Goal: Browse casually: Explore the website without a specific task or goal

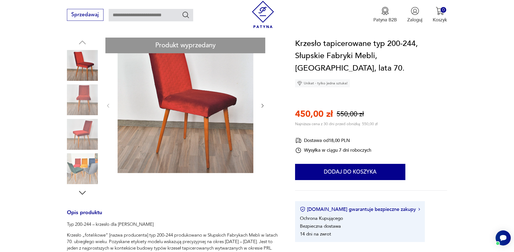
scroll to position [135, 0]
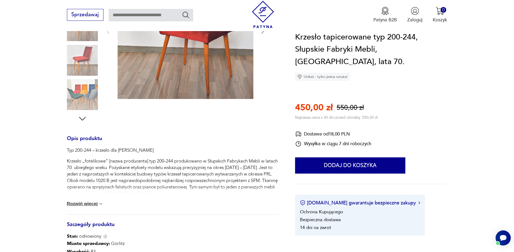
click at [86, 119] on icon "button" at bounding box center [82, 119] width 10 height 10
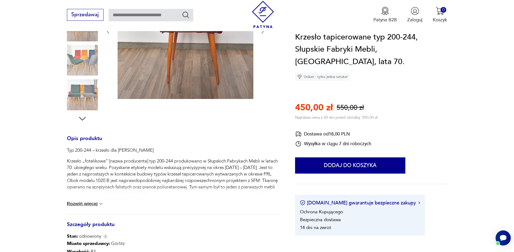
click at [86, 119] on icon "button" at bounding box center [82, 119] width 10 height 10
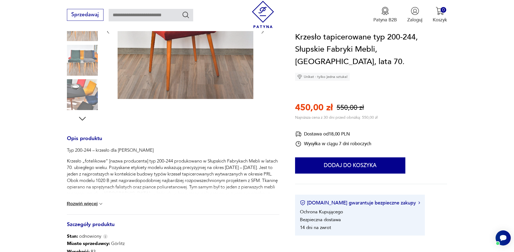
click at [86, 119] on icon "button" at bounding box center [82, 119] width 10 height 10
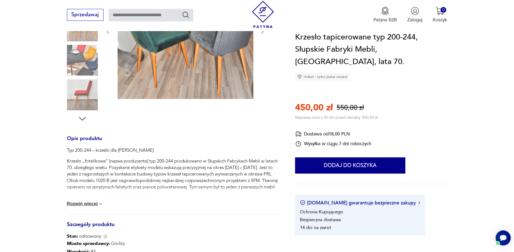
click at [86, 119] on icon "button" at bounding box center [82, 119] width 10 height 10
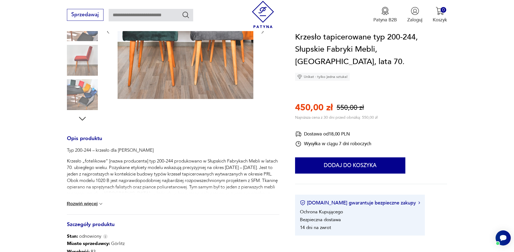
click at [86, 119] on icon "button" at bounding box center [82, 119] width 10 height 10
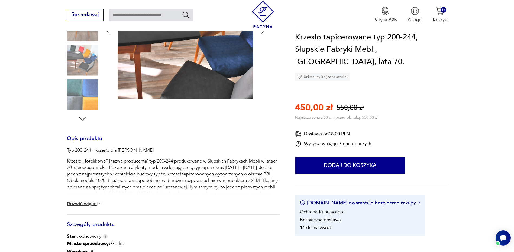
click at [86, 119] on icon "button" at bounding box center [82, 119] width 10 height 10
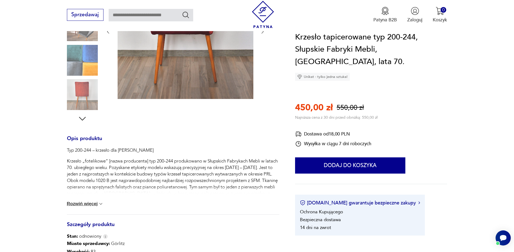
click at [86, 119] on icon "button" at bounding box center [82, 119] width 10 height 10
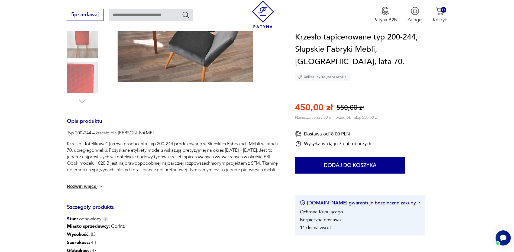
scroll to position [162, 0]
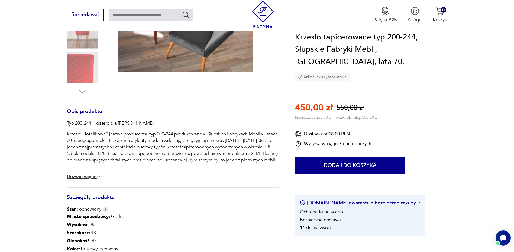
click at [101, 178] on img at bounding box center [100, 176] width 5 height 5
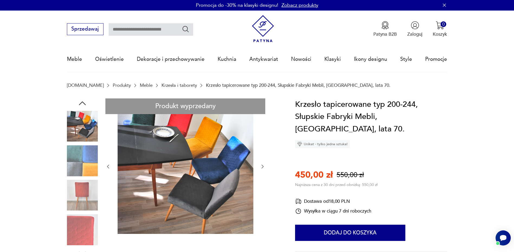
scroll to position [0, 0]
click at [78, 166] on img at bounding box center [82, 161] width 31 height 31
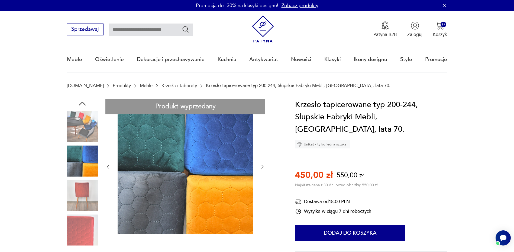
click at [84, 127] on img at bounding box center [82, 126] width 31 height 31
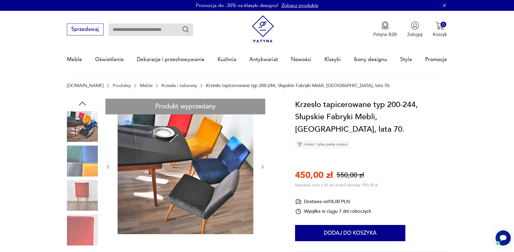
click at [187, 174] on img at bounding box center [186, 167] width 136 height 136
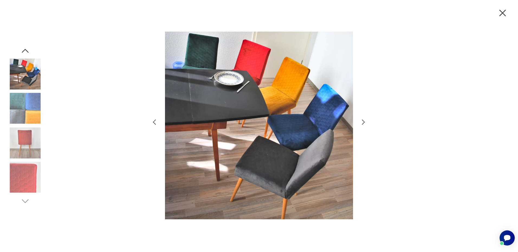
click at [364, 122] on icon "button" at bounding box center [363, 122] width 3 height 5
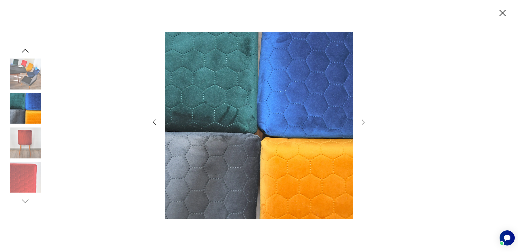
click at [364, 122] on icon "button" at bounding box center [363, 122] width 3 height 5
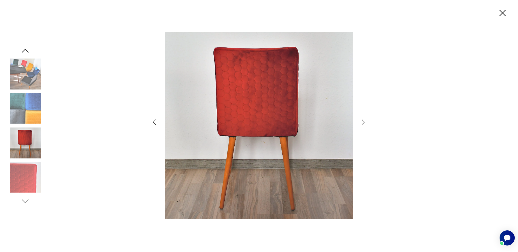
click at [364, 122] on icon "button" at bounding box center [363, 122] width 3 height 5
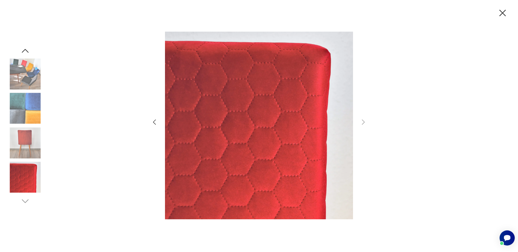
click at [23, 51] on icon "button" at bounding box center [25, 51] width 10 height 10
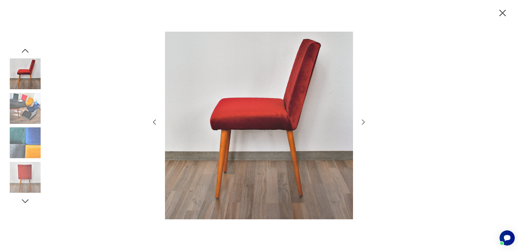
click at [25, 49] on icon "button" at bounding box center [25, 51] width 7 height 4
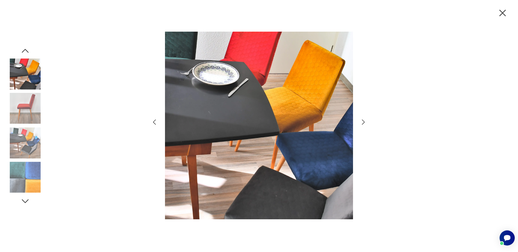
click at [25, 49] on icon "button" at bounding box center [25, 51] width 7 height 4
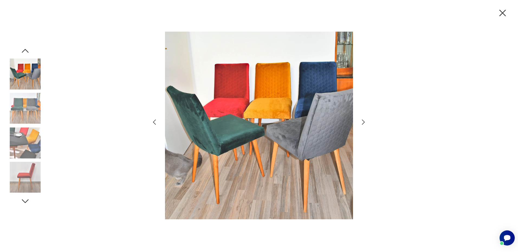
click at [25, 49] on icon "button" at bounding box center [25, 51] width 7 height 4
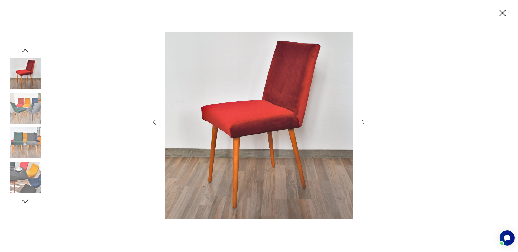
click at [25, 49] on icon "button" at bounding box center [25, 51] width 7 height 4
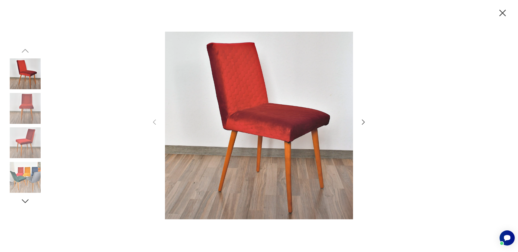
click at [23, 66] on img at bounding box center [25, 73] width 31 height 31
click at [274, 127] on img at bounding box center [259, 126] width 188 height 202
click at [501, 12] on icon "button" at bounding box center [502, 13] width 6 height 6
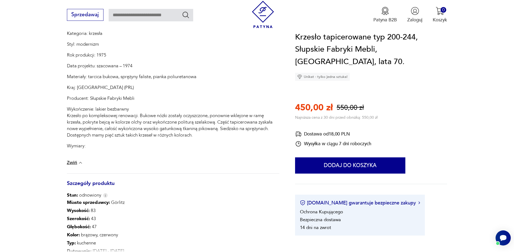
scroll to position [379, 0]
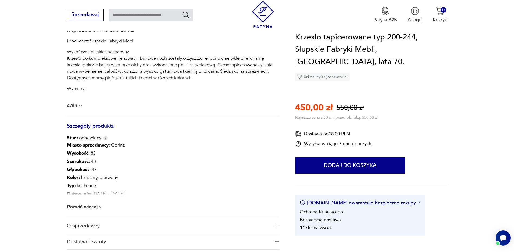
click at [84, 207] on button "Rozwiń więcej" at bounding box center [85, 207] width 37 height 5
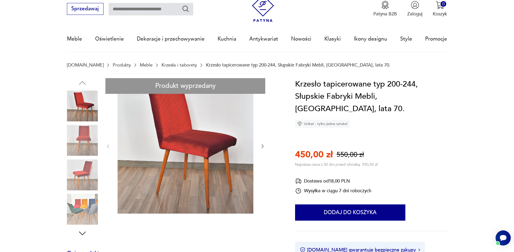
scroll to position [0, 0]
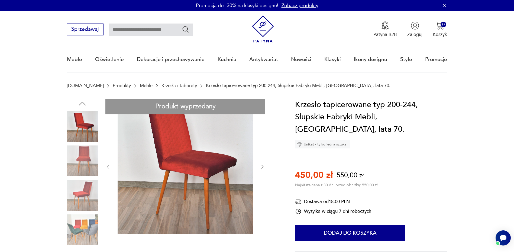
click at [83, 232] on img at bounding box center [82, 230] width 31 height 31
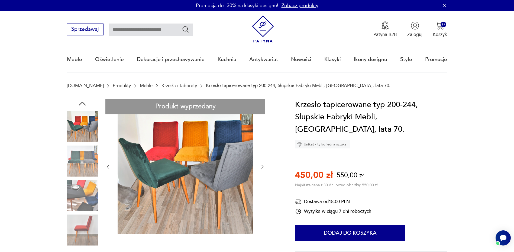
click at [262, 166] on icon "button" at bounding box center [262, 166] width 5 height 5
